Goal: Task Accomplishment & Management: Manage account settings

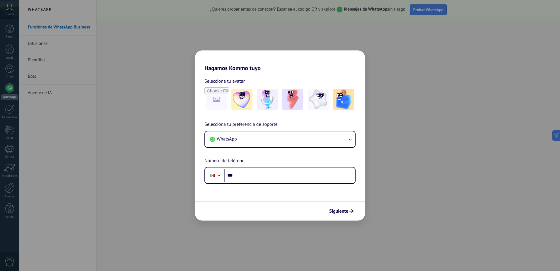
click at [126, 132] on div "Hagamos Kommo tuyo Selecciona tu avatar Selecciona tu preferencia de soporte Wh…" at bounding box center [280, 135] width 560 height 271
click at [345, 211] on span "Siguiente" at bounding box center [338, 211] width 19 height 4
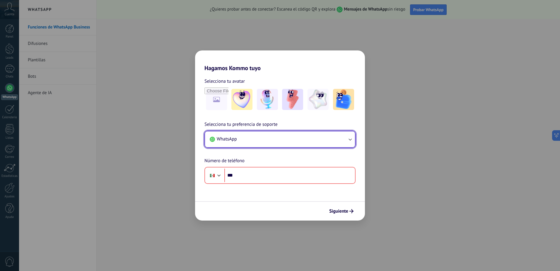
click at [277, 139] on button "WhatsApp" at bounding box center [280, 139] width 150 height 16
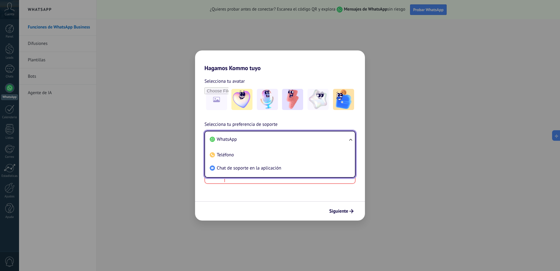
click at [276, 139] on li "WhatsApp" at bounding box center [279, 139] width 143 height 13
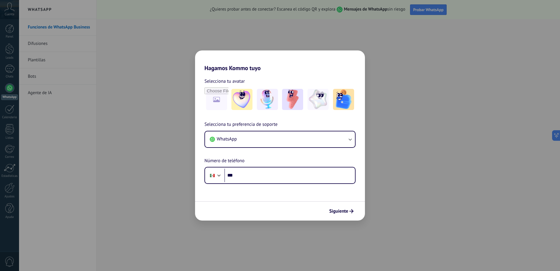
click at [3, 114] on div "Hagamos Kommo tuyo Selecciona tu avatar Selecciona tu preferencia de soporte Wh…" at bounding box center [280, 135] width 560 height 271
click at [342, 11] on div "Hagamos Kommo tuyo Selecciona tu avatar Selecciona tu preferencia de soporte Wh…" at bounding box center [280, 135] width 560 height 271
click at [343, 33] on div "Hagamos Kommo tuyo Selecciona tu avatar Selecciona tu preferencia de soporte Wh…" at bounding box center [280, 135] width 560 height 271
click at [301, 178] on input "***" at bounding box center [290, 175] width 131 height 13
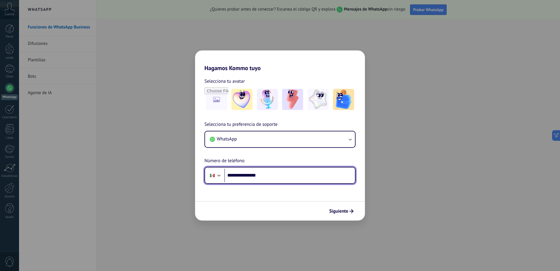
type input "**********"
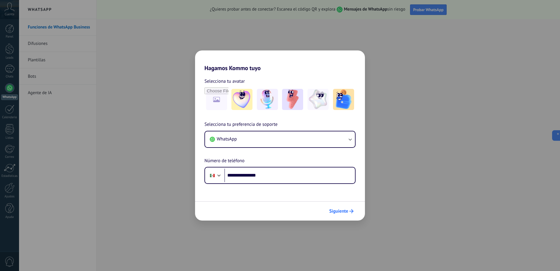
click at [346, 212] on span "Siguiente" at bounding box center [338, 211] width 19 height 4
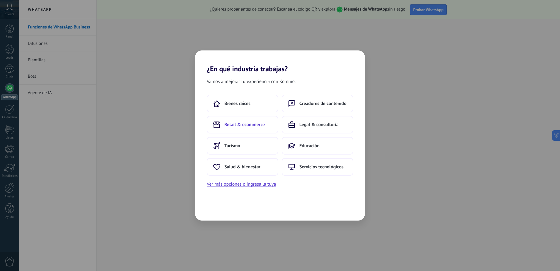
click at [257, 116] on button "Retail & ecommerce" at bounding box center [243, 125] width 72 height 18
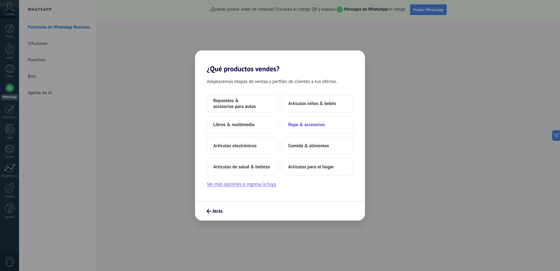
click at [297, 123] on span "Ropa & accesorios" at bounding box center [306, 125] width 37 height 6
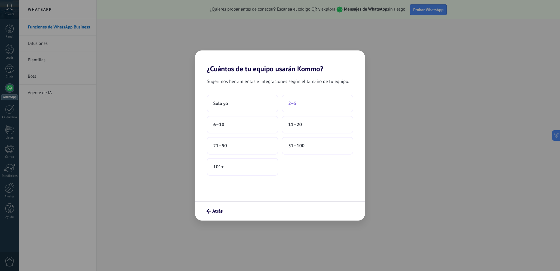
click at [291, 106] on span "2–5" at bounding box center [292, 104] width 9 height 6
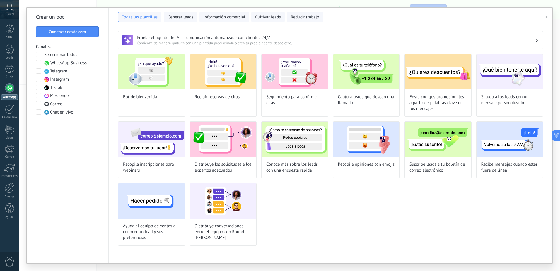
click at [7, 13] on span "Cuenta" at bounding box center [10, 15] width 10 height 4
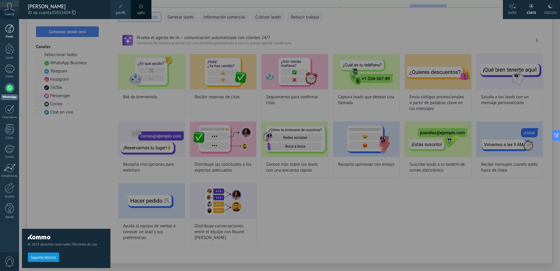
click at [11, 31] on div at bounding box center [9, 28] width 9 height 9
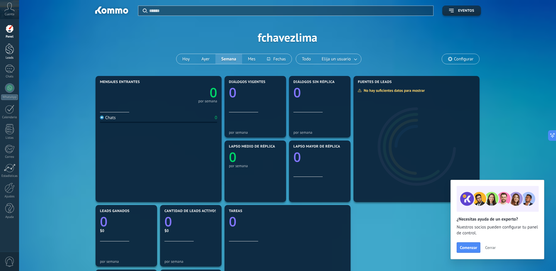
click at [12, 57] on div "Leads" at bounding box center [9, 58] width 17 height 4
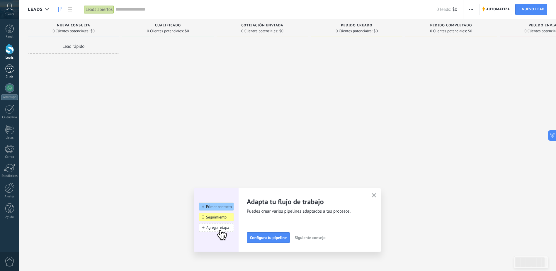
click at [13, 70] on div at bounding box center [9, 68] width 9 height 9
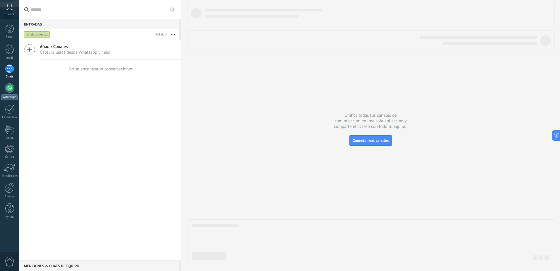
click at [11, 88] on div at bounding box center [9, 87] width 9 height 9
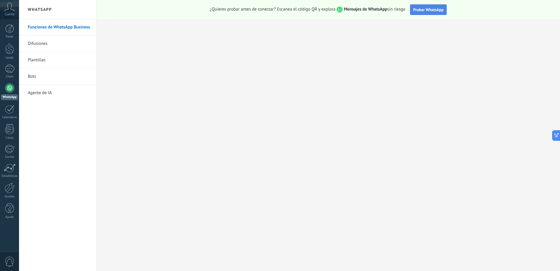
click at [439, 10] on span "Probar WhatsApp" at bounding box center [429, 9] width 30 height 5
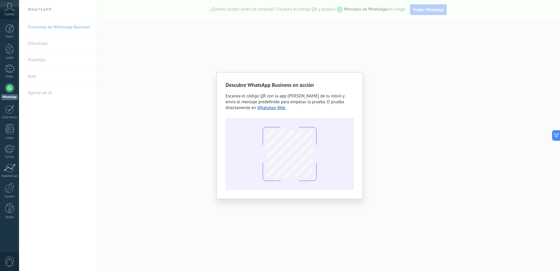
click at [376, 51] on div "Descubre WhatsApp Business en acción Escanea el código QR con la app [PERSON_NA…" at bounding box center [289, 135] width 541 height 271
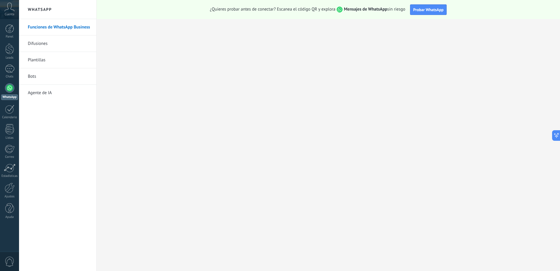
click at [43, 44] on link "Difusiones" at bounding box center [59, 43] width 63 height 16
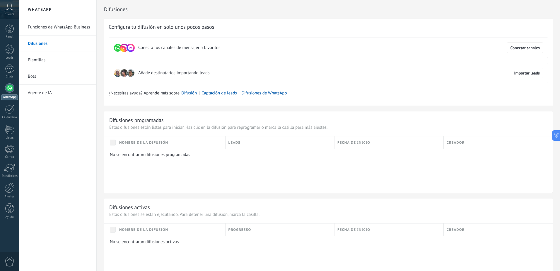
click at [43, 62] on link "Plantillas" at bounding box center [59, 60] width 63 height 16
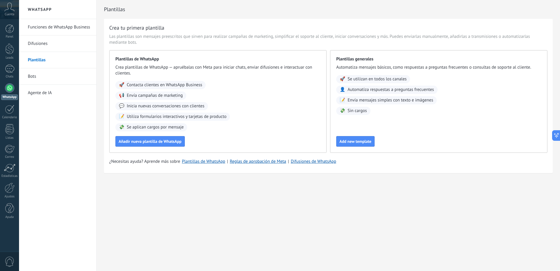
click at [48, 80] on link "Bots" at bounding box center [59, 76] width 63 height 16
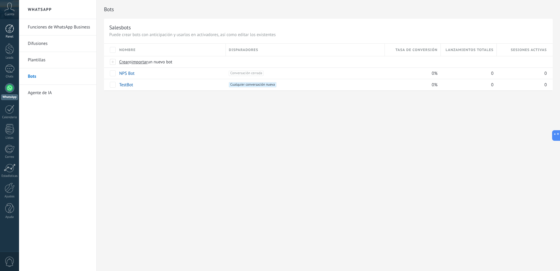
click at [9, 29] on div at bounding box center [9, 28] width 9 height 9
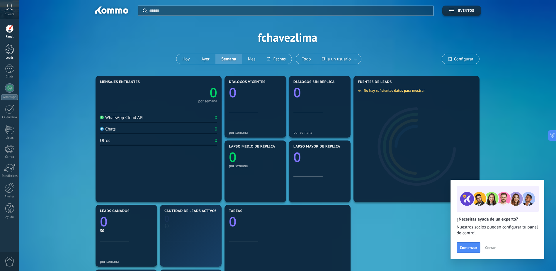
click at [9, 47] on div at bounding box center [9, 48] width 9 height 11
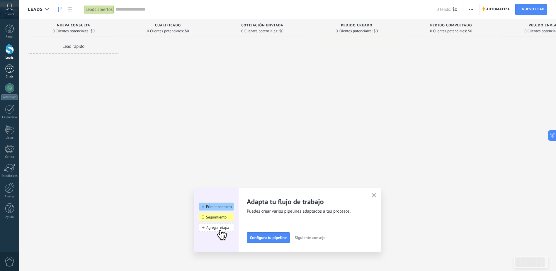
click at [11, 71] on div at bounding box center [9, 68] width 9 height 9
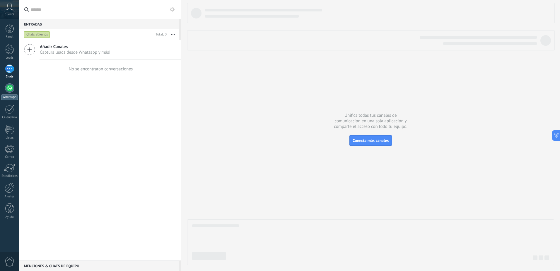
click at [10, 90] on div at bounding box center [9, 87] width 9 height 9
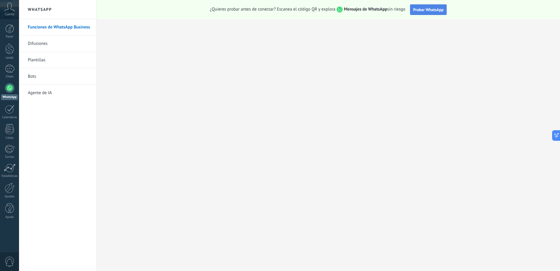
click at [419, 9] on span "Probar WhatsApp" at bounding box center [429, 9] width 30 height 5
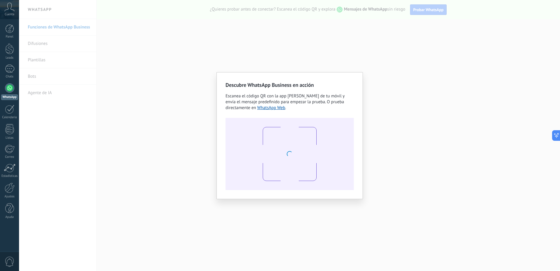
click at [346, 42] on div "Descubre WhatsApp Business en acción Escanea el código QR con la app [PERSON_NA…" at bounding box center [289, 135] width 541 height 271
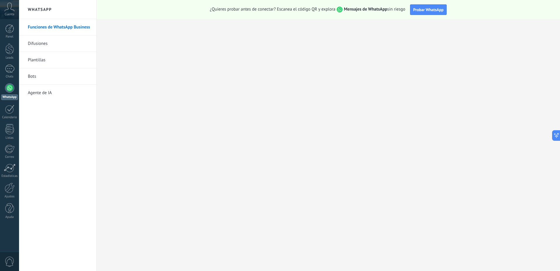
click at [51, 91] on link "Agente de IA" at bounding box center [59, 93] width 63 height 16
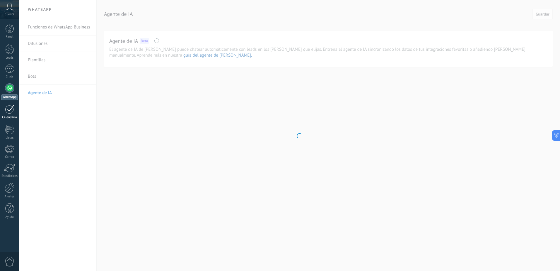
click at [14, 111] on div at bounding box center [9, 109] width 9 height 9
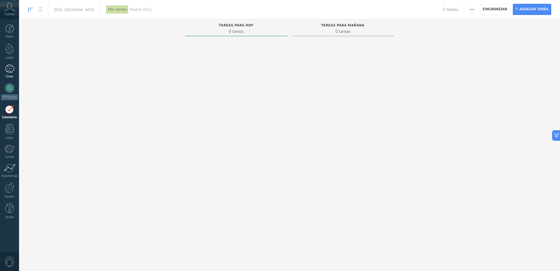
click at [8, 68] on div at bounding box center [9, 68] width 9 height 9
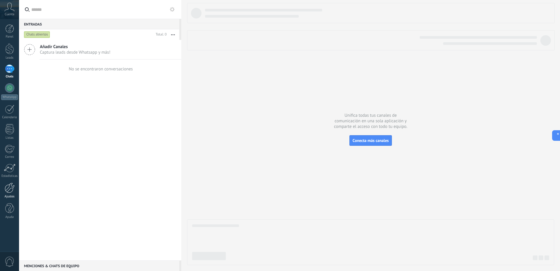
click at [7, 196] on div "Ajustes" at bounding box center [9, 197] width 17 height 4
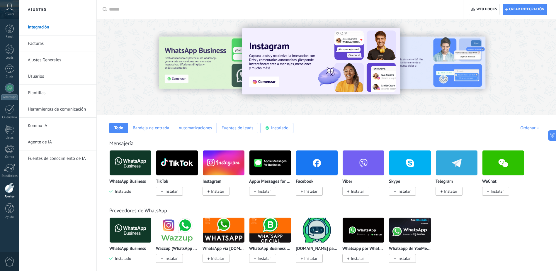
click at [123, 171] on img at bounding box center [131, 163] width 42 height 28
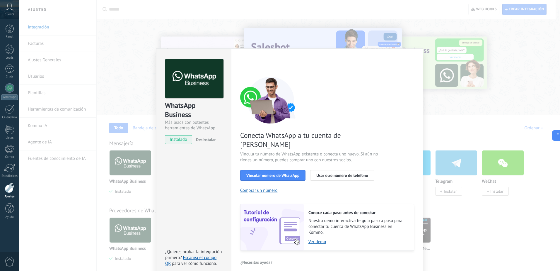
click at [89, 178] on div "WhatsApp Business Más leads con potentes herramientas de WhatsApp instalado Des…" at bounding box center [289, 135] width 541 height 271
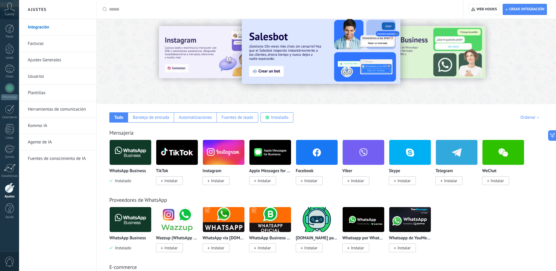
scroll to position [29, 0]
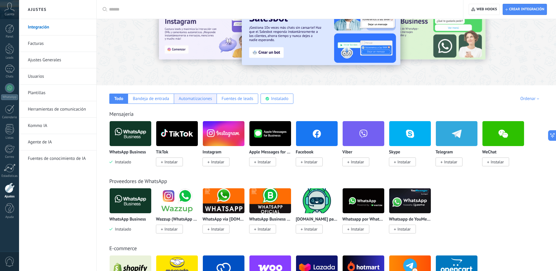
click at [198, 95] on div "Automatizaciones" at bounding box center [195, 99] width 43 height 10
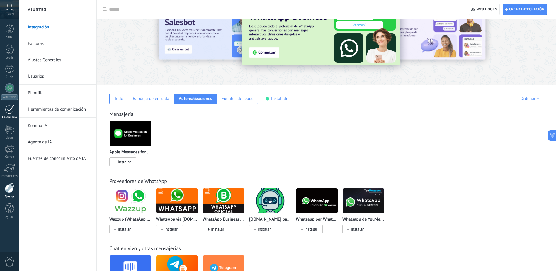
click at [15, 109] on link "Calendario" at bounding box center [9, 112] width 19 height 15
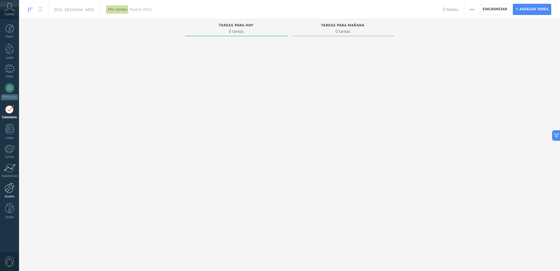
click at [10, 188] on div at bounding box center [10, 188] width 10 height 10
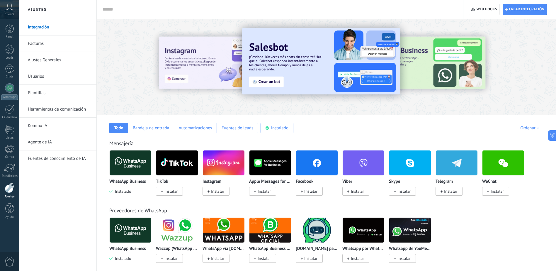
click at [49, 62] on link "Ajustes Generales" at bounding box center [59, 60] width 63 height 16
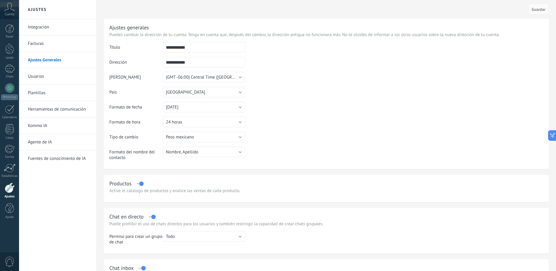
click at [47, 30] on link "Integración" at bounding box center [59, 27] width 63 height 16
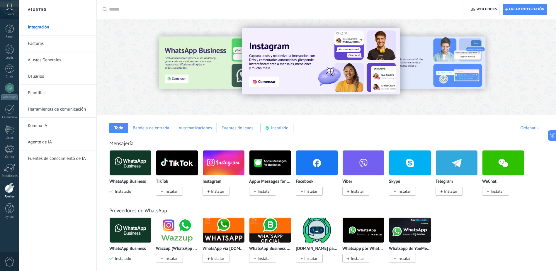
drag, startPoint x: 115, startPoint y: 156, endPoint x: 124, endPoint y: 142, distance: 16.6
click at [116, 154] on div at bounding box center [130, 163] width 42 height 26
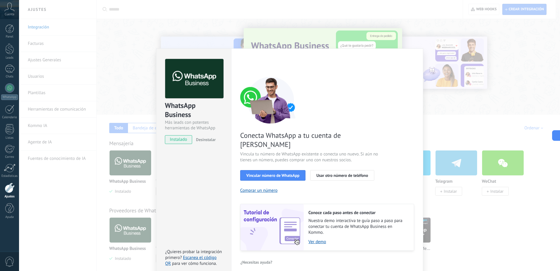
click at [176, 171] on div "WhatsApp Business Más leads con potentes herramientas de WhatsApp instalado Des…" at bounding box center [193, 162] width 75 height 229
